Goal: Transaction & Acquisition: Purchase product/service

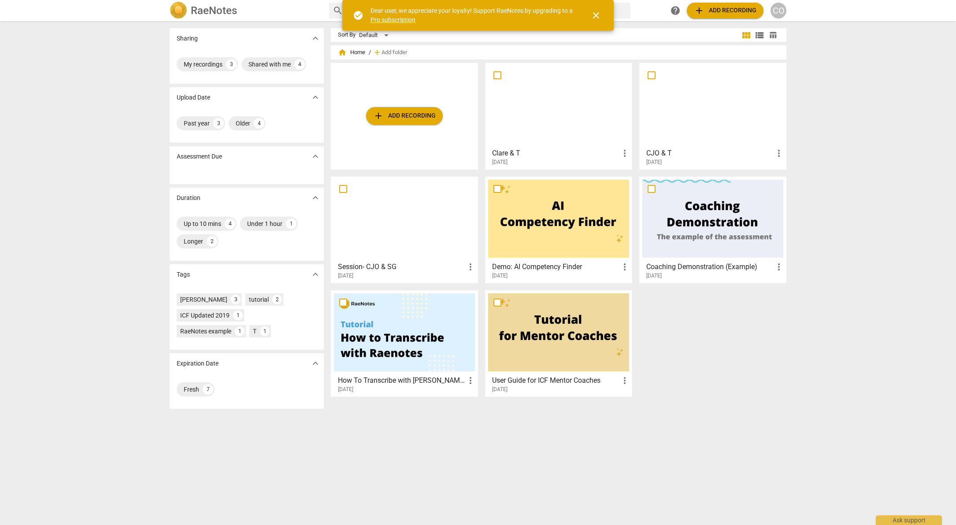
click at [736, 13] on span "add Add recording" at bounding box center [725, 10] width 63 height 11
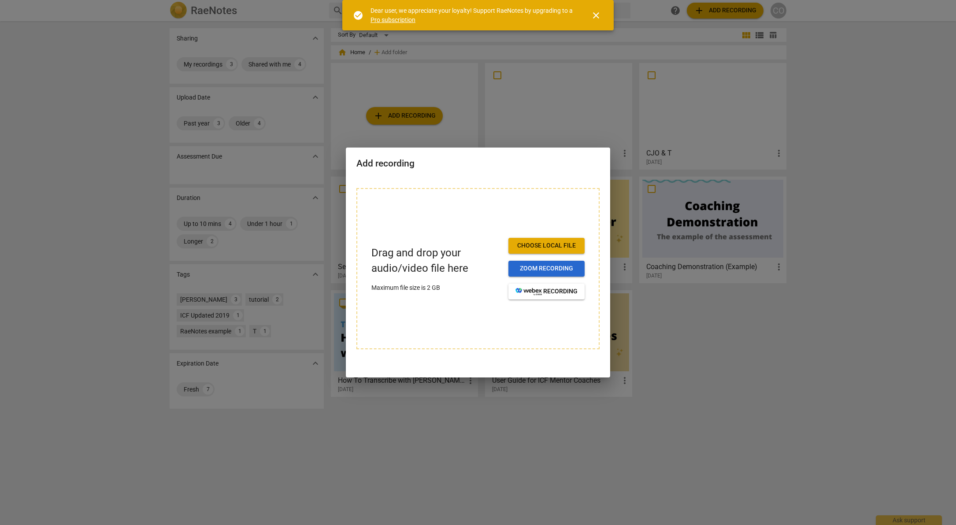
click at [535, 274] on button "Zoom recording" at bounding box center [546, 269] width 76 height 16
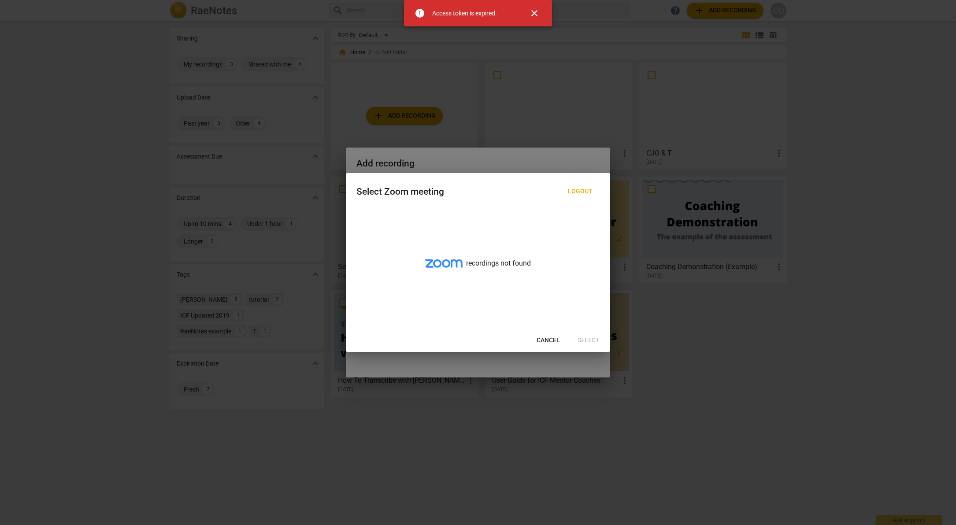
click at [552, 343] on span "Cancel" at bounding box center [548, 340] width 23 height 9
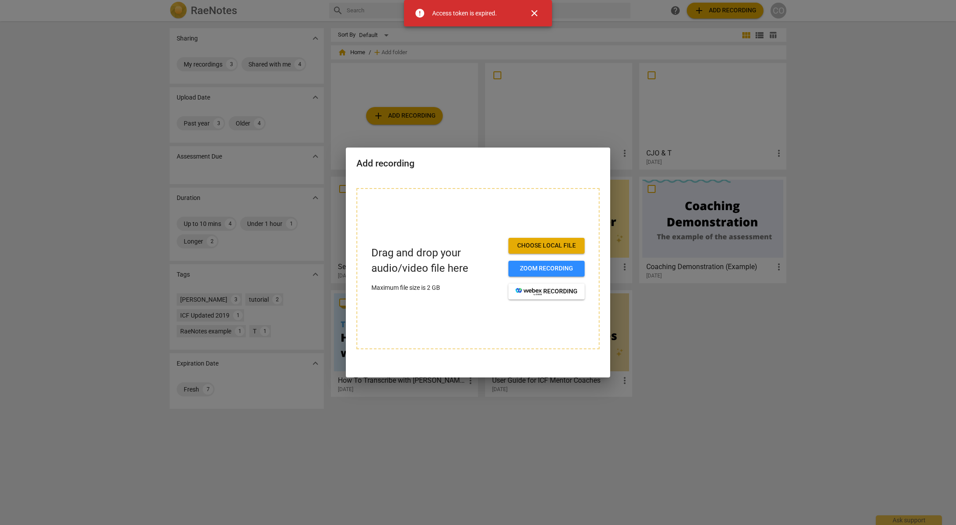
click at [548, 246] on span "Choose local file" at bounding box center [546, 245] width 62 height 9
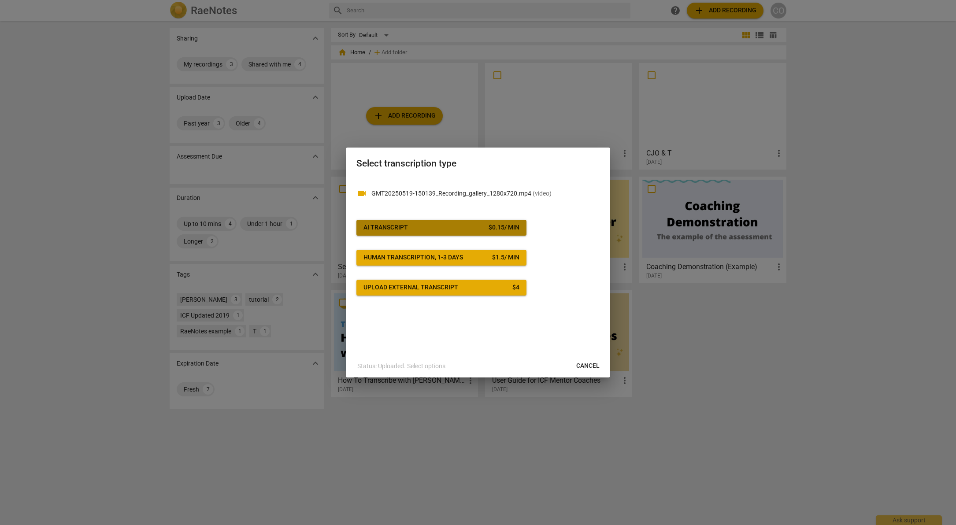
click at [475, 225] on span "AI Transcript $ 0.15 / min" at bounding box center [441, 227] width 156 height 9
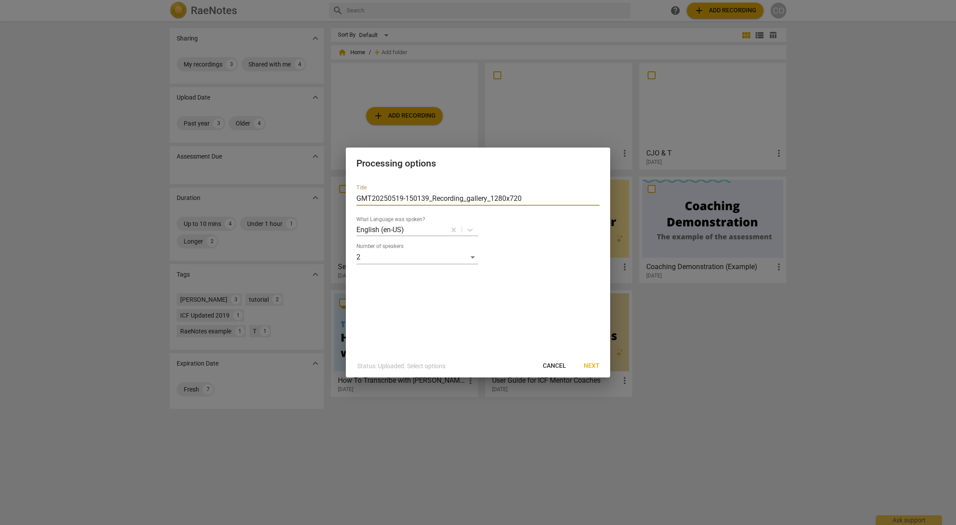
click at [481, 196] on input "GMT20250519-150139_Recording_gallery_1280x720" at bounding box center [477, 199] width 243 height 14
type input "CJO & Emma"
click at [588, 370] on span "Next" at bounding box center [592, 366] width 16 height 9
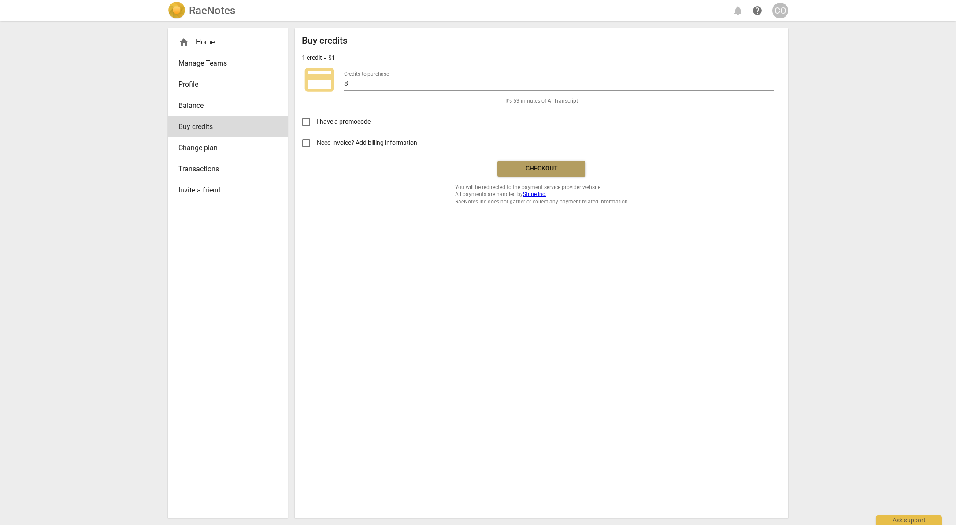
click at [529, 164] on span "Checkout" at bounding box center [541, 168] width 74 height 9
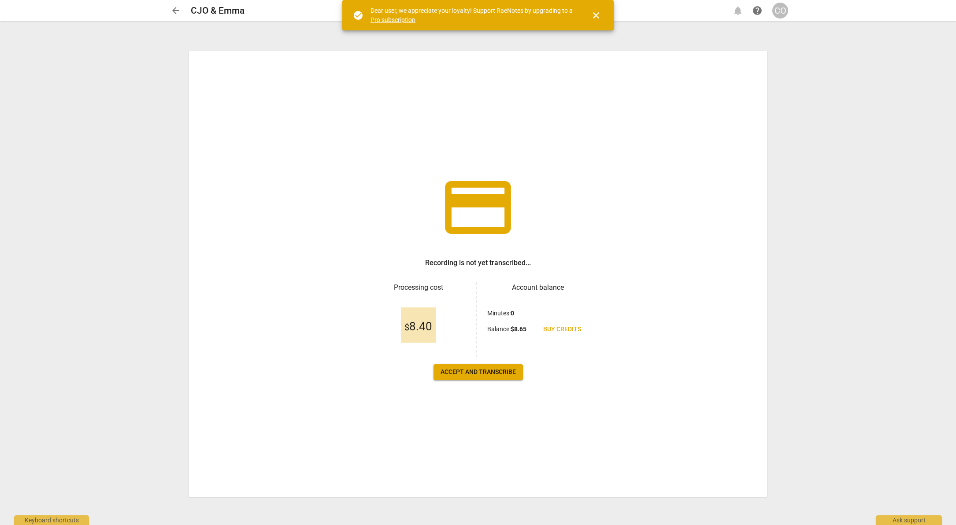
click at [492, 378] on button "Accept and transcribe" at bounding box center [477, 372] width 89 height 16
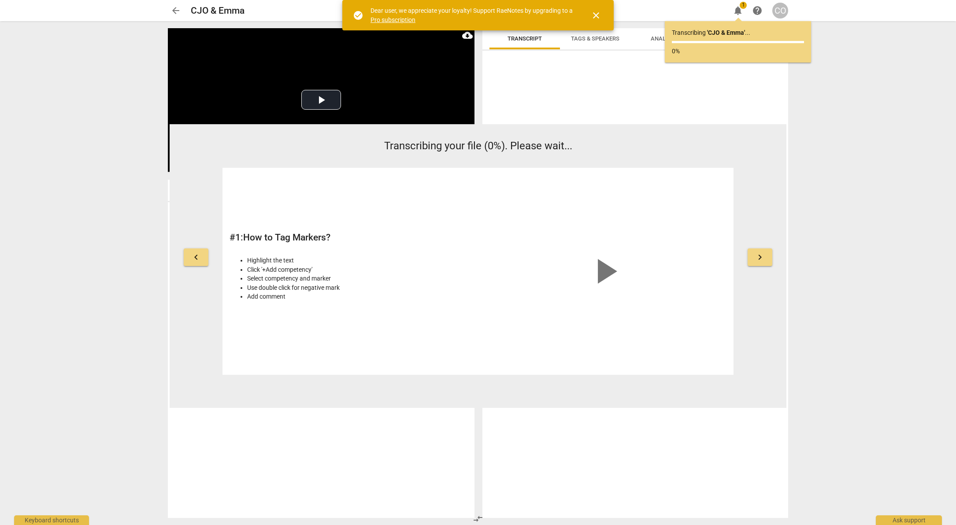
click at [764, 256] on span "keyboard_arrow_right" at bounding box center [760, 257] width 11 height 11
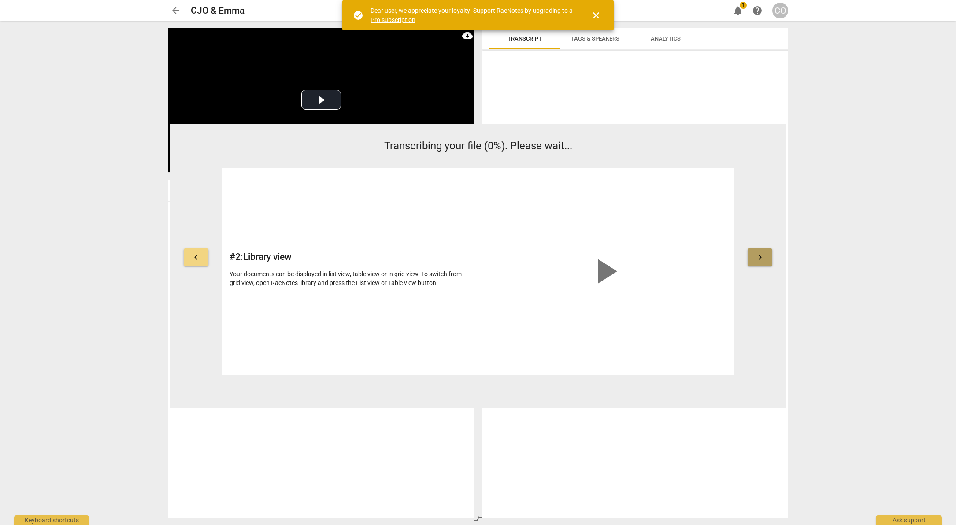
click at [764, 256] on span "keyboard_arrow_right" at bounding box center [760, 257] width 11 height 11
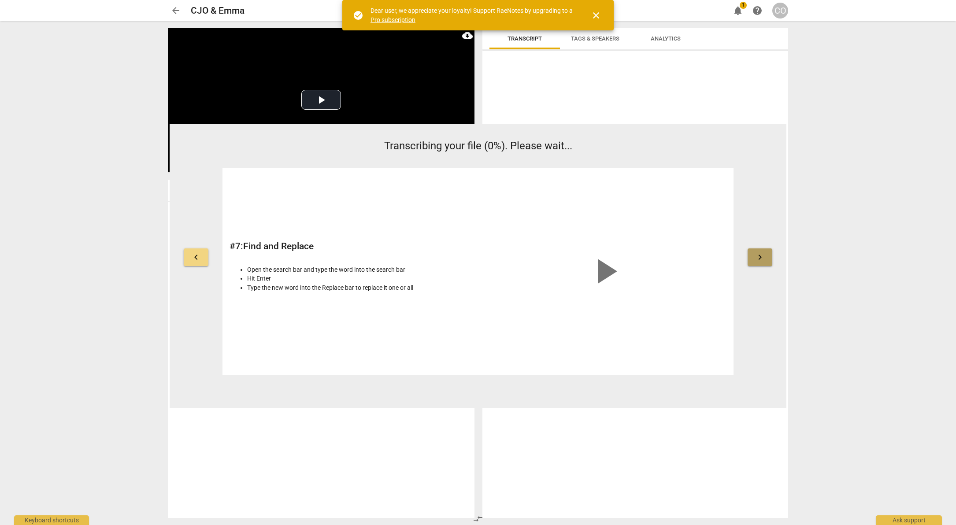
click at [764, 256] on span "keyboard_arrow_right" at bounding box center [760, 257] width 11 height 11
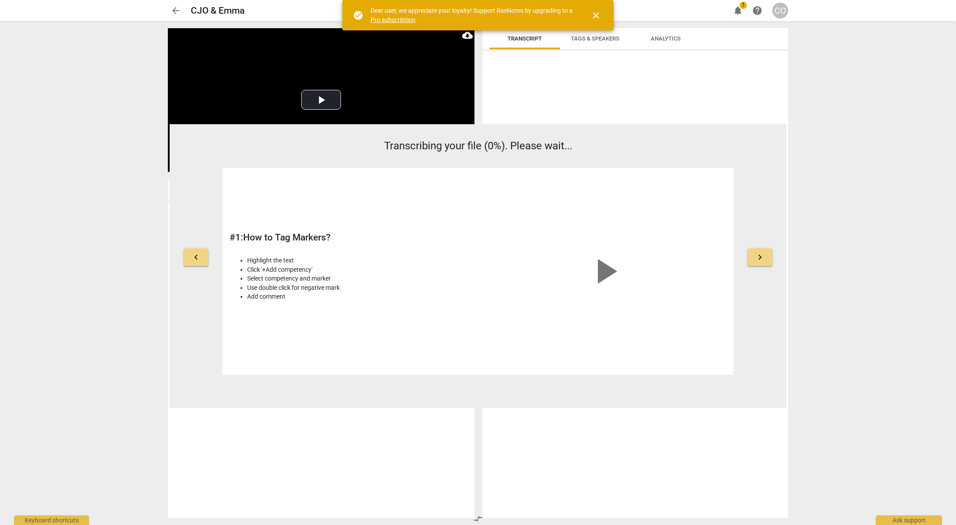
click at [764, 256] on span "keyboard_arrow_right" at bounding box center [760, 257] width 11 height 11
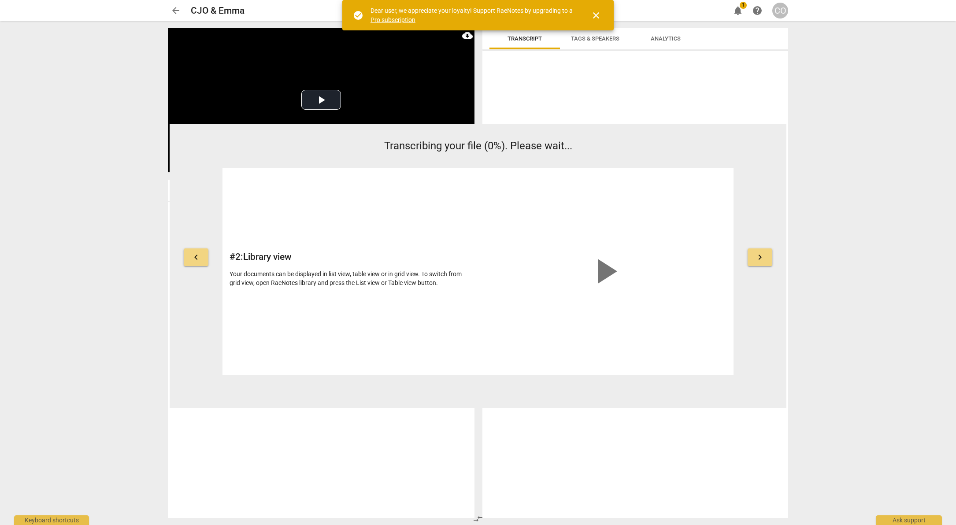
click at [764, 256] on span "keyboard_arrow_right" at bounding box center [760, 257] width 11 height 11
click at [200, 257] on span "keyboard_arrow_left" at bounding box center [196, 257] width 11 height 11
click at [764, 255] on span "keyboard_arrow_right" at bounding box center [760, 257] width 11 height 11
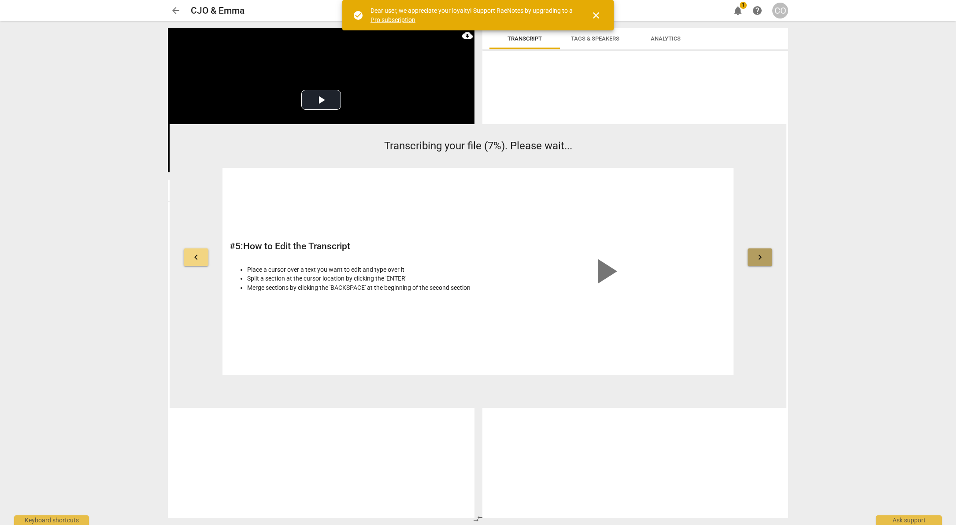
click at [764, 255] on span "keyboard_arrow_right" at bounding box center [760, 257] width 11 height 11
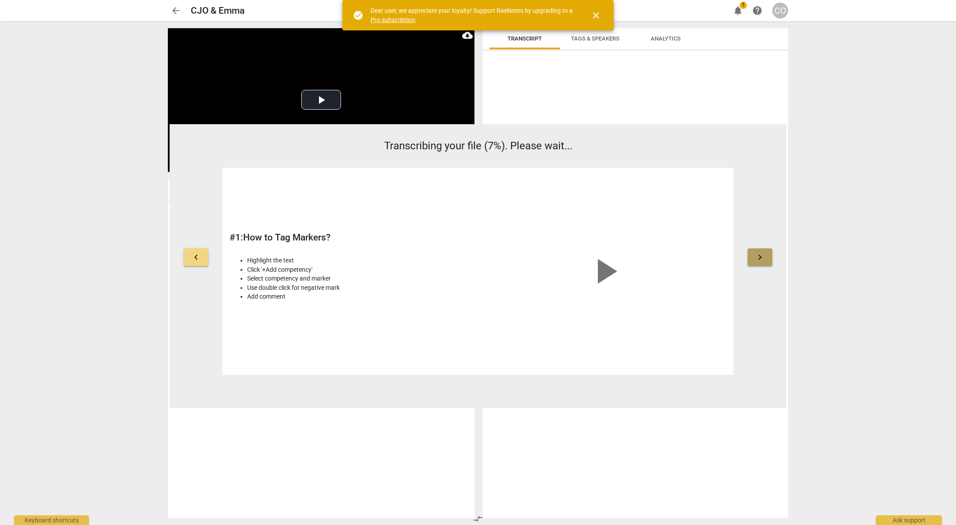
click at [764, 255] on span "keyboard_arrow_right" at bounding box center [760, 257] width 11 height 11
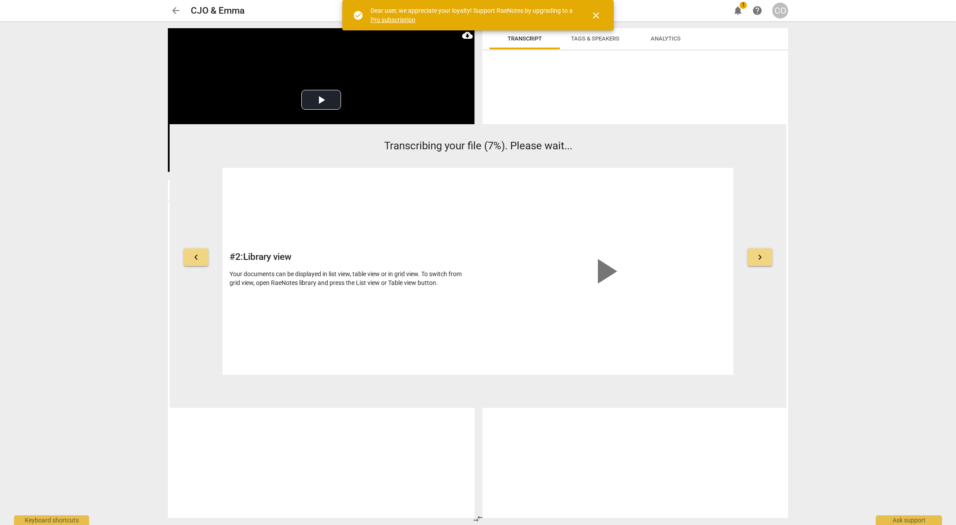
click at [764, 255] on span "keyboard_arrow_right" at bounding box center [760, 257] width 11 height 11
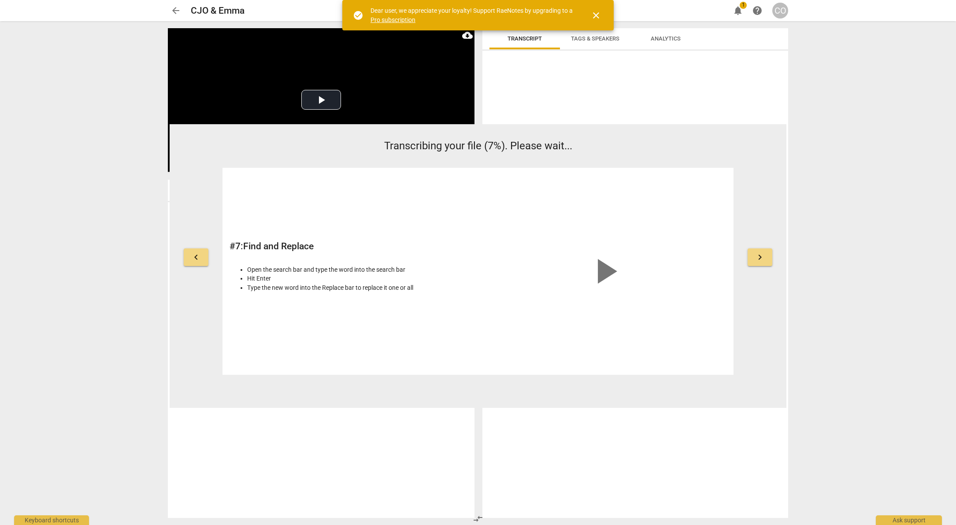
click at [764, 255] on span "keyboard_arrow_right" at bounding box center [760, 257] width 11 height 11
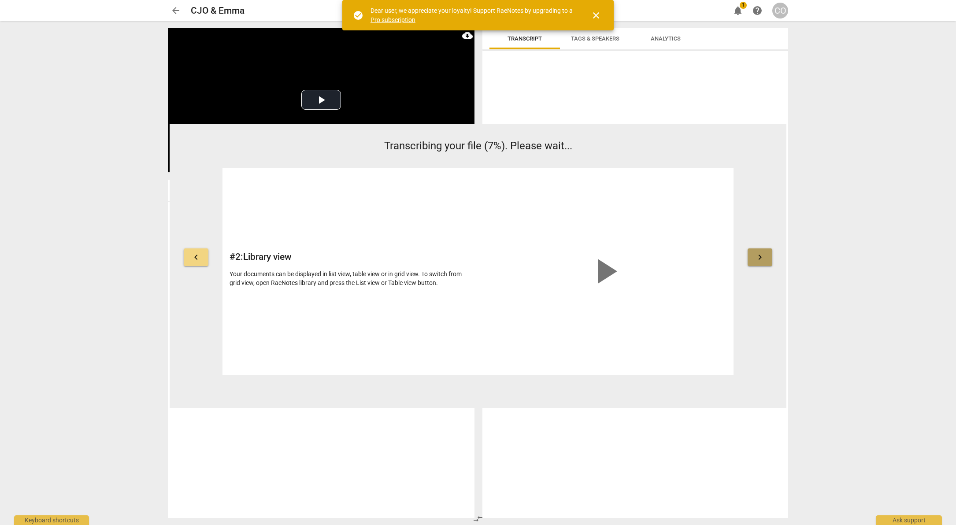
click at [764, 255] on span "keyboard_arrow_right" at bounding box center [760, 257] width 11 height 11
click at [598, 14] on span "close" at bounding box center [596, 15] width 11 height 11
